Goal: Book appointment/travel/reservation

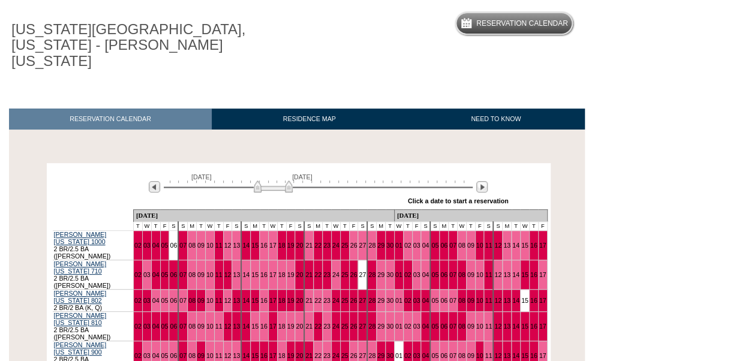
scroll to position [118, 0]
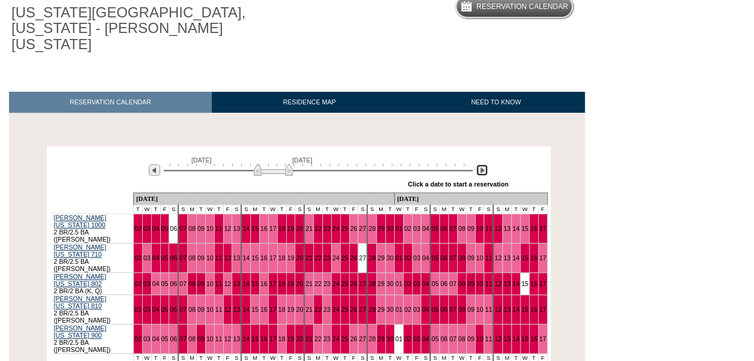
click at [477, 164] on img at bounding box center [481, 169] width 11 height 11
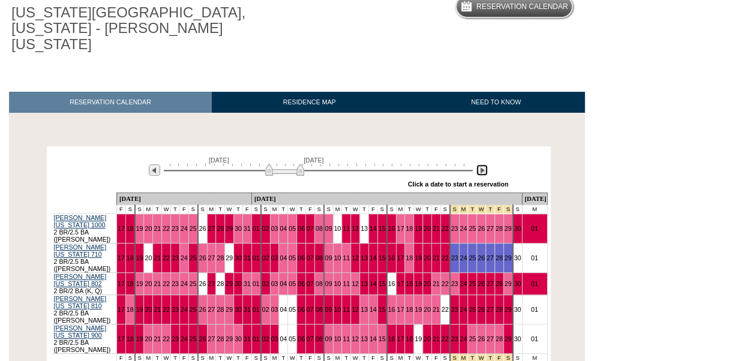
click at [477, 164] on img at bounding box center [481, 169] width 11 height 11
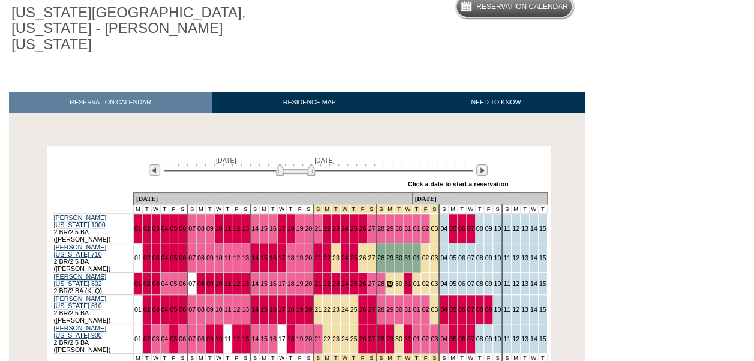
click at [386, 280] on link "29" at bounding box center [389, 283] width 7 height 7
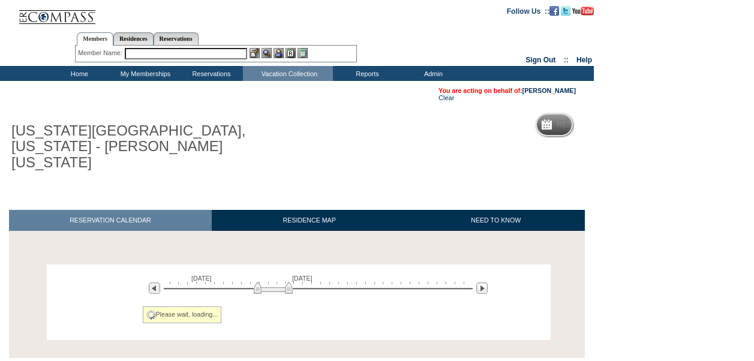
scroll to position [62, 0]
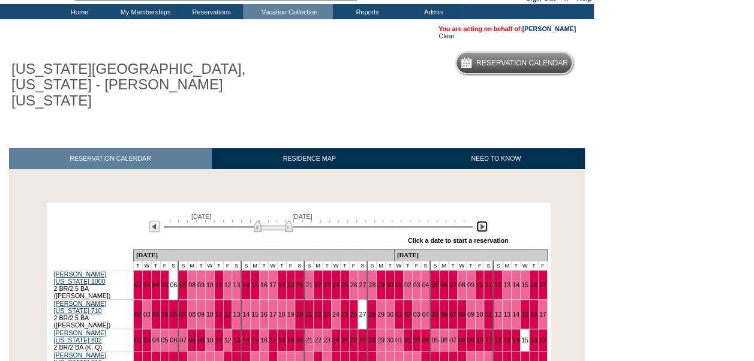
click at [482, 221] on img at bounding box center [481, 226] width 11 height 11
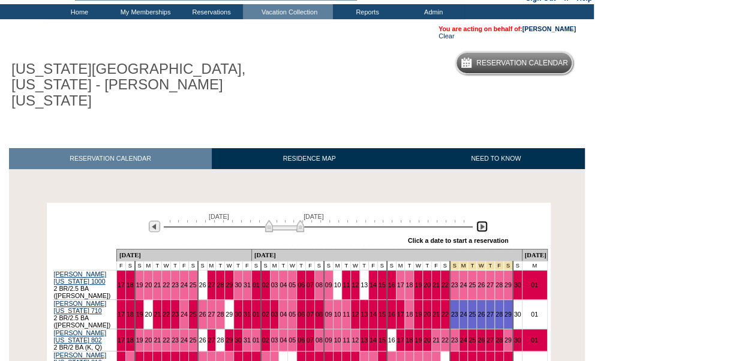
click at [482, 221] on img at bounding box center [481, 226] width 11 height 11
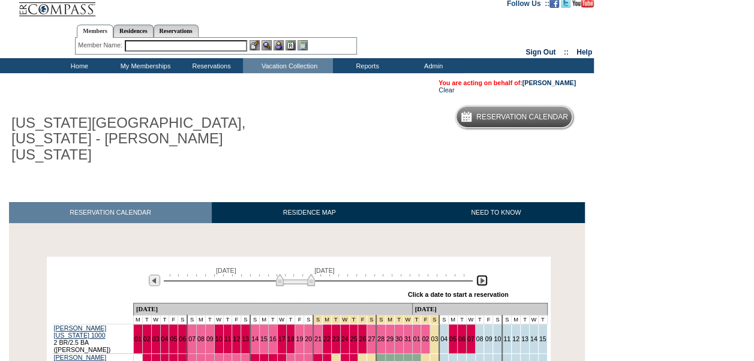
scroll to position [0, 0]
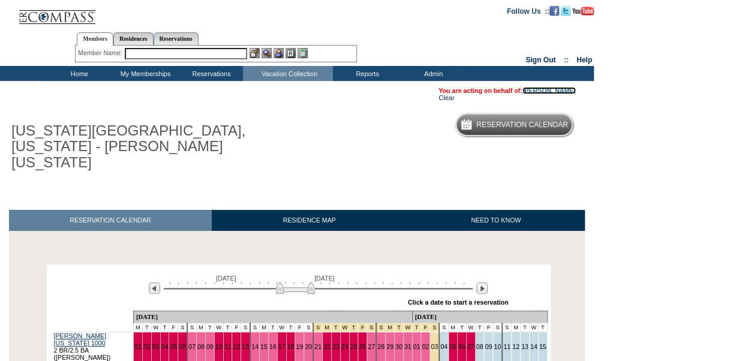
click at [561, 94] on link "[PERSON_NAME]" at bounding box center [548, 90] width 53 height 7
